Goal: Find specific page/section: Find specific page/section

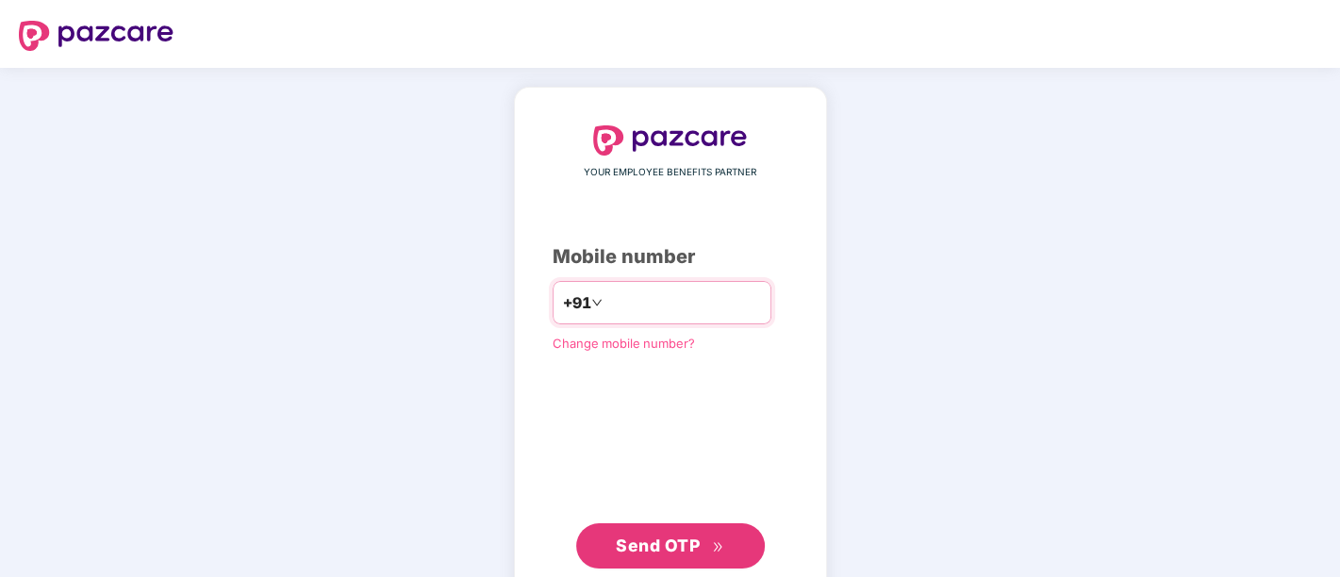
type input "**********"
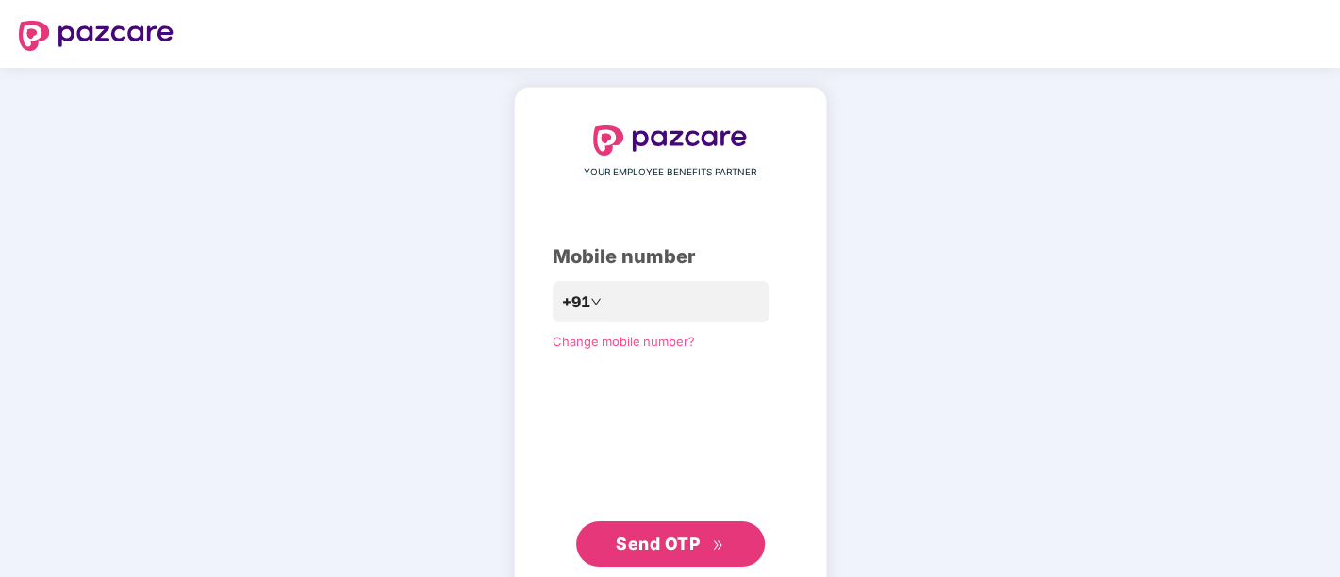
click at [663, 540] on span "Send OTP" at bounding box center [658, 544] width 84 height 20
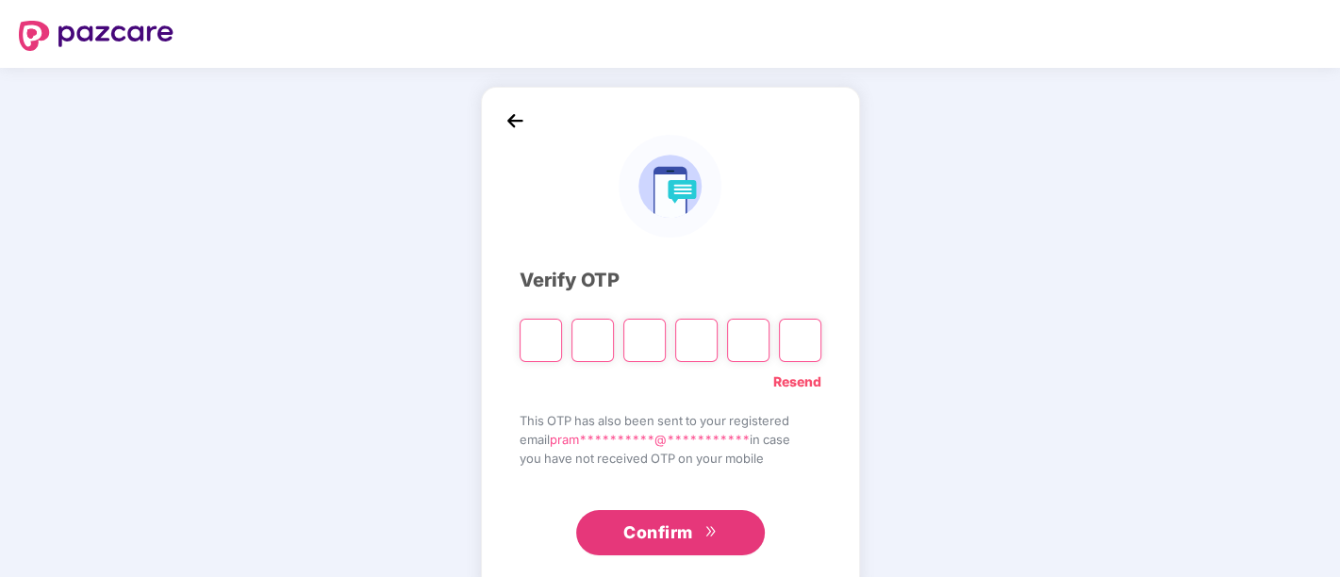
paste input "*"
type input "*"
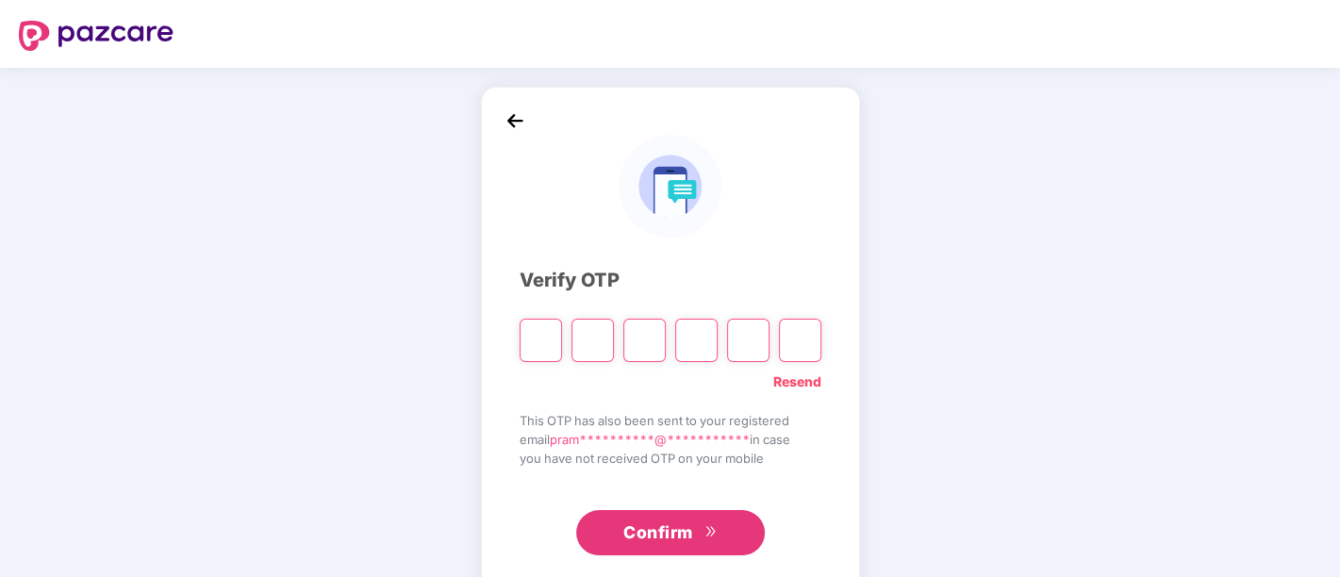
type input "*"
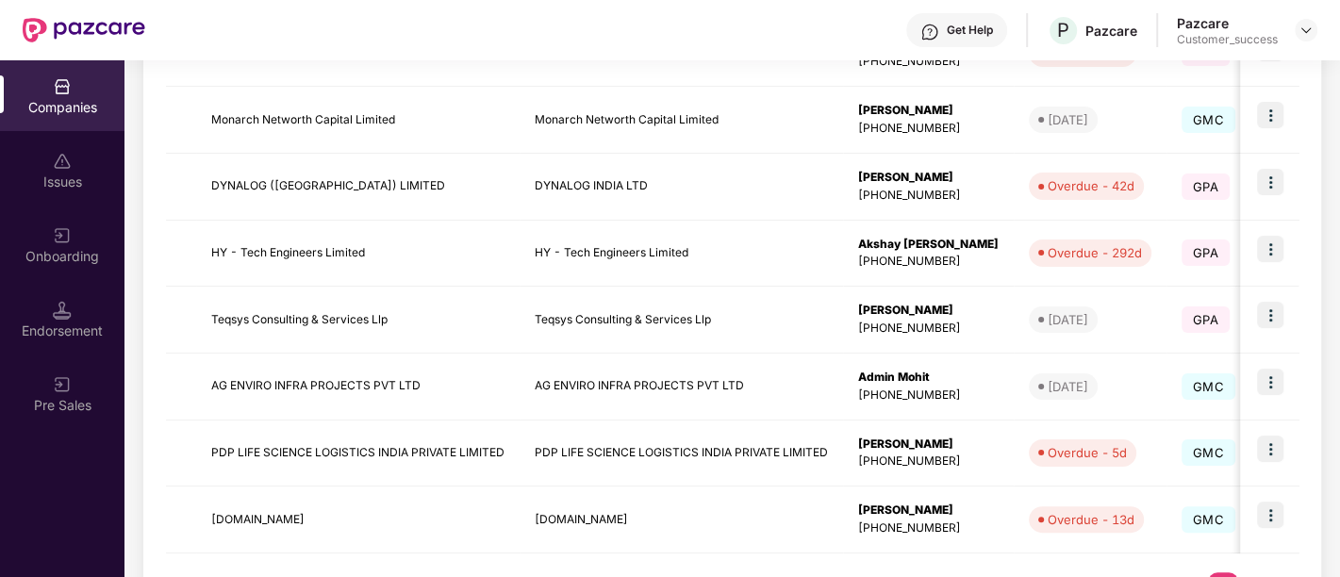
scroll to position [612, 0]
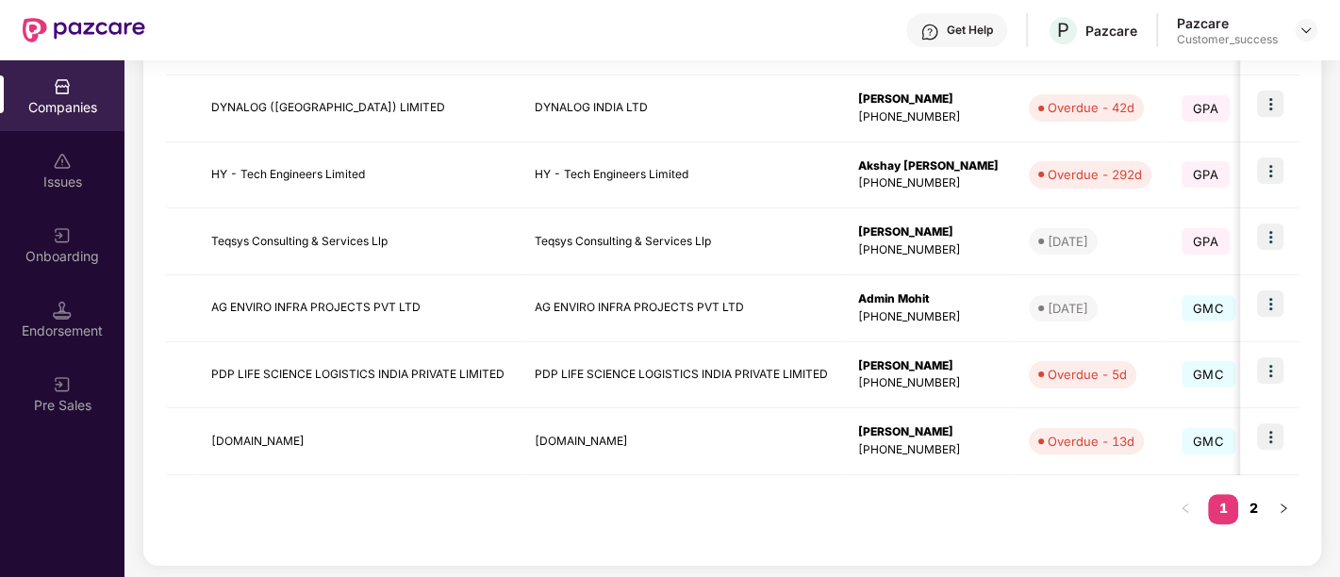
click at [1255, 510] on link "2" at bounding box center [1254, 508] width 30 height 28
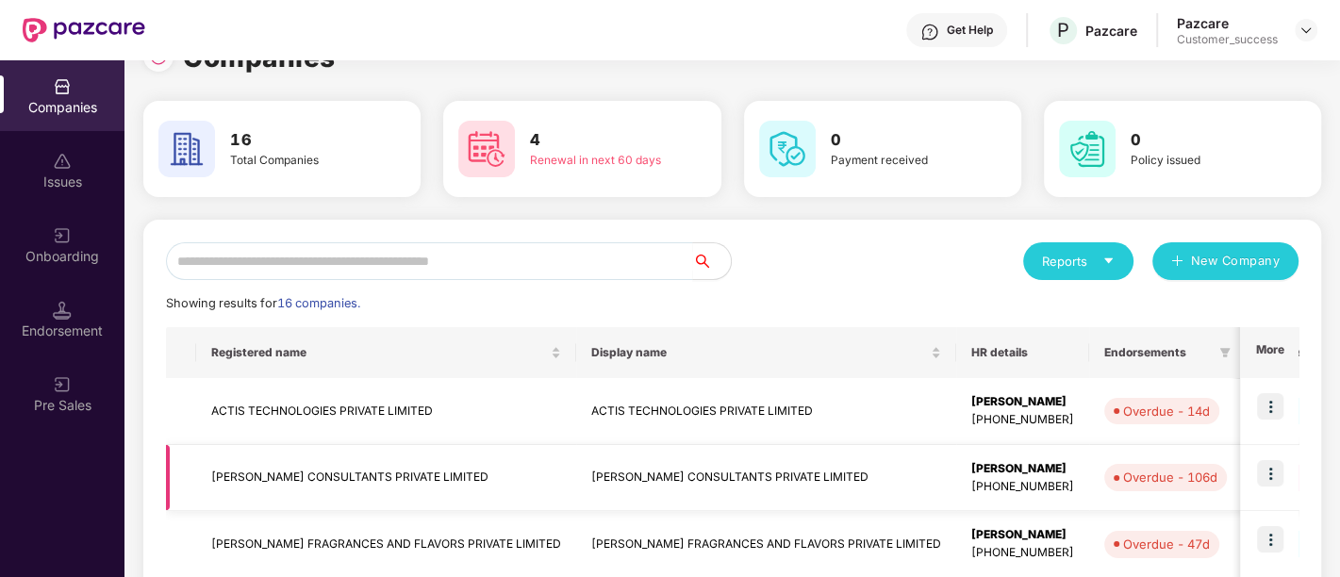
scroll to position [38, 0]
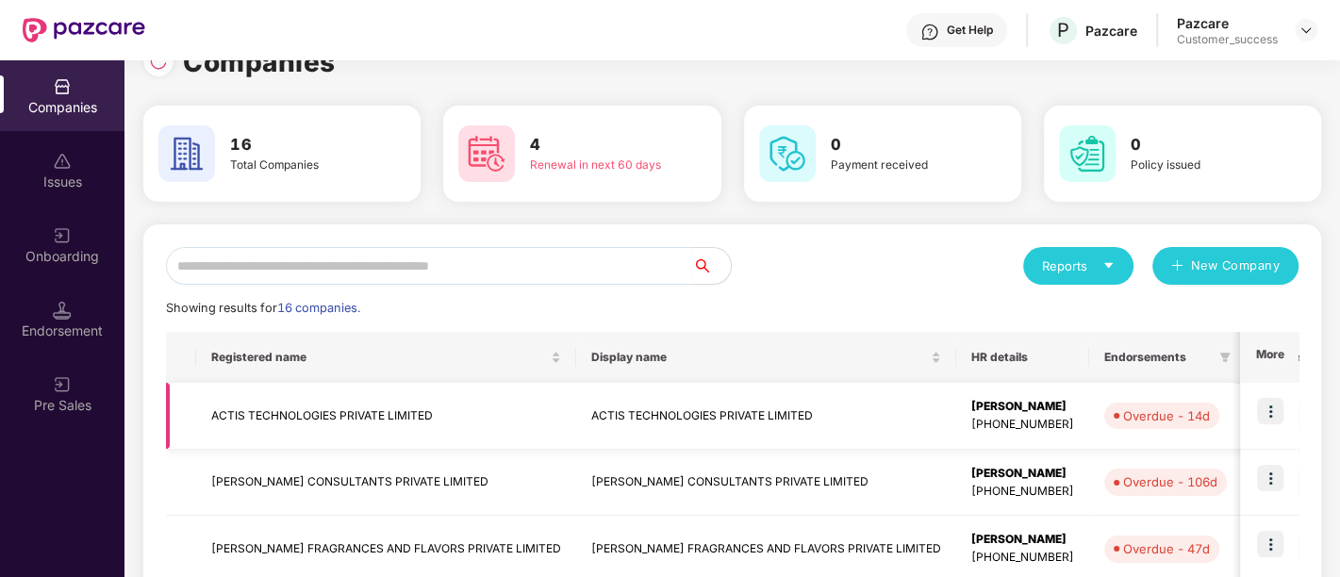
click at [409, 406] on td "ACTIS TECHNOLOGIES PRIVATE LIMITED" at bounding box center [386, 416] width 380 height 67
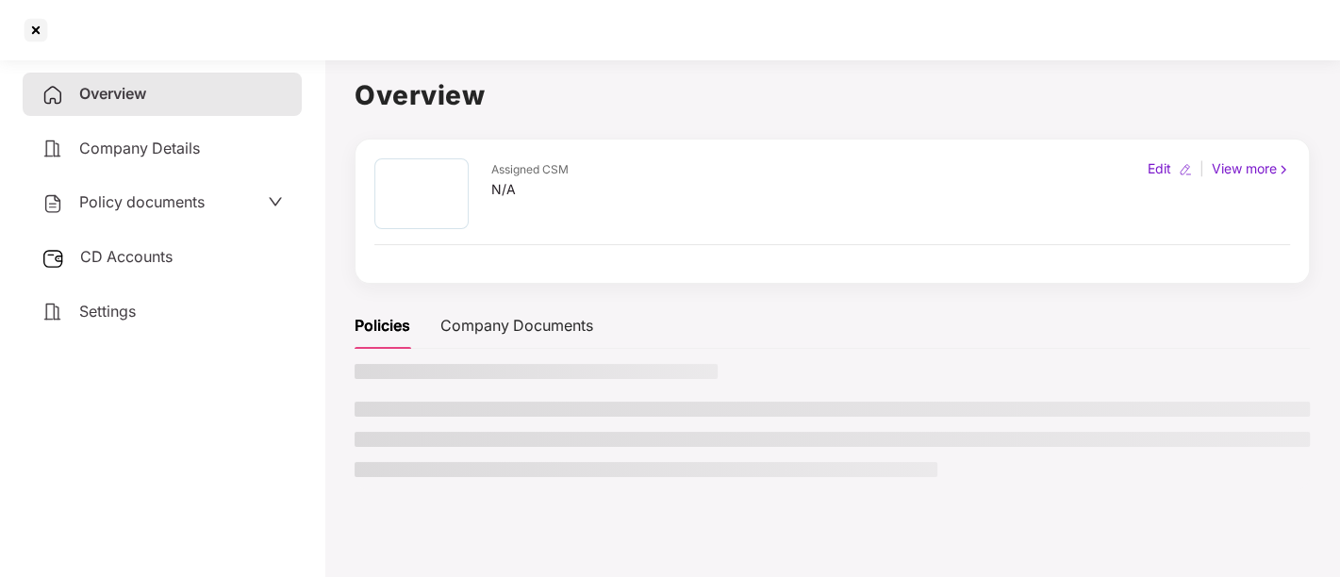
click at [409, 406] on li at bounding box center [833, 409] width 956 height 15
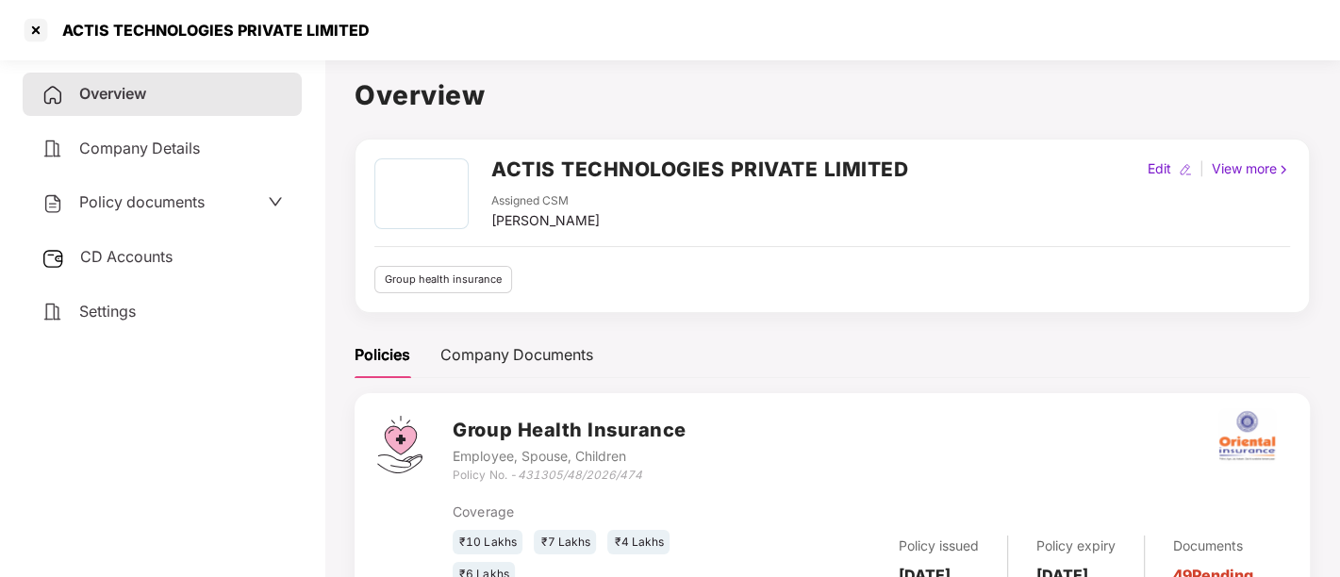
click at [701, 167] on h2 "ACTIS TECHNOLOGIES PRIVATE LIMITED" at bounding box center [699, 169] width 417 height 31
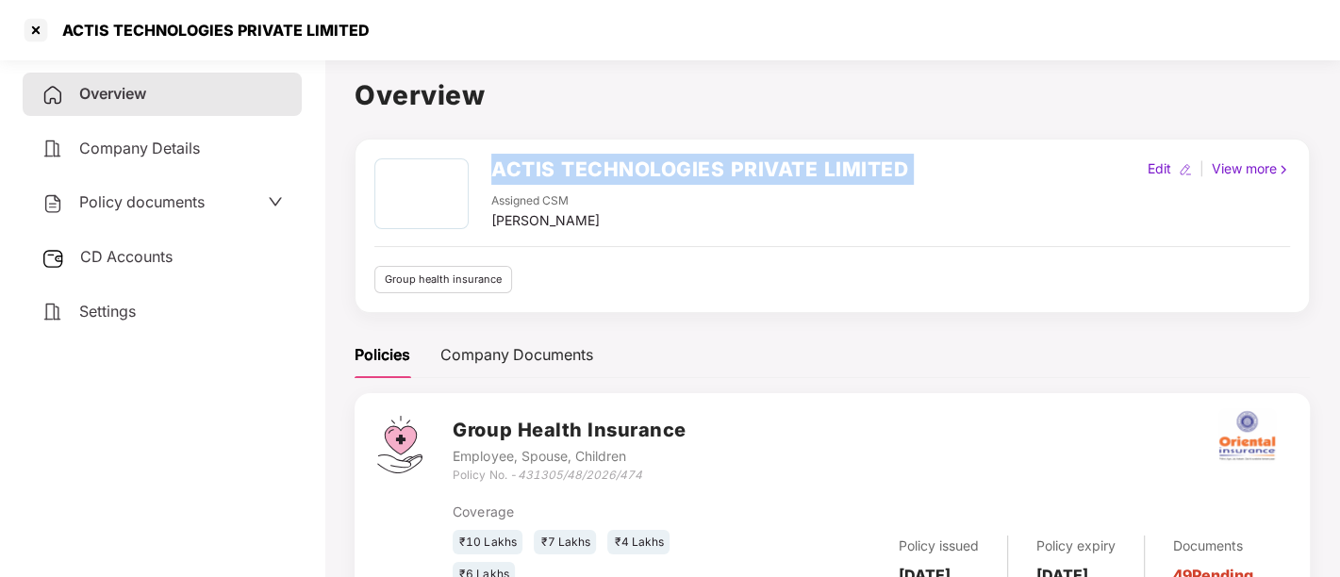
click at [701, 167] on h2 "ACTIS TECHNOLOGIES PRIVATE LIMITED" at bounding box center [699, 169] width 417 height 31
copy h2 "ACTIS TECHNOLOGIES PRIVATE LIMITED"
